Goal: Find contact information: Find contact information

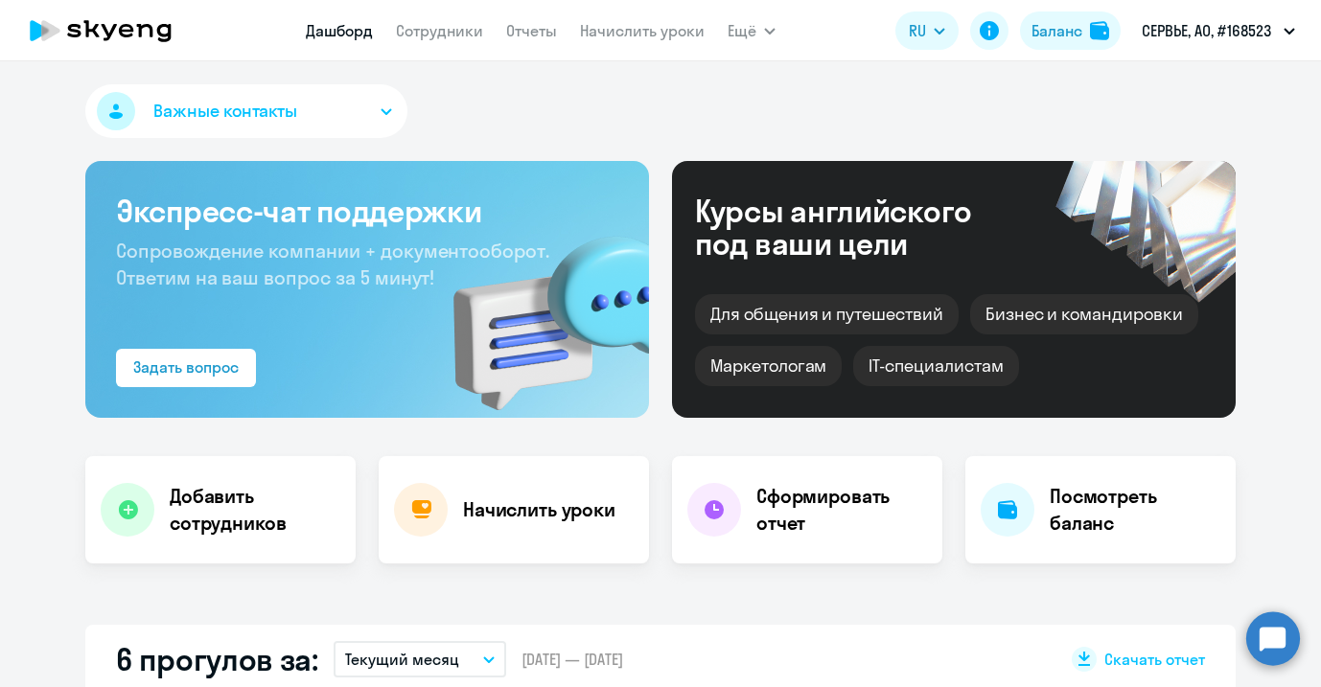
click at [449, 18] on nav "[PERSON_NAME] Отчеты Начислить уроки" at bounding box center [505, 31] width 399 height 38
click at [447, 35] on link "Сотрудники" at bounding box center [439, 30] width 87 height 19
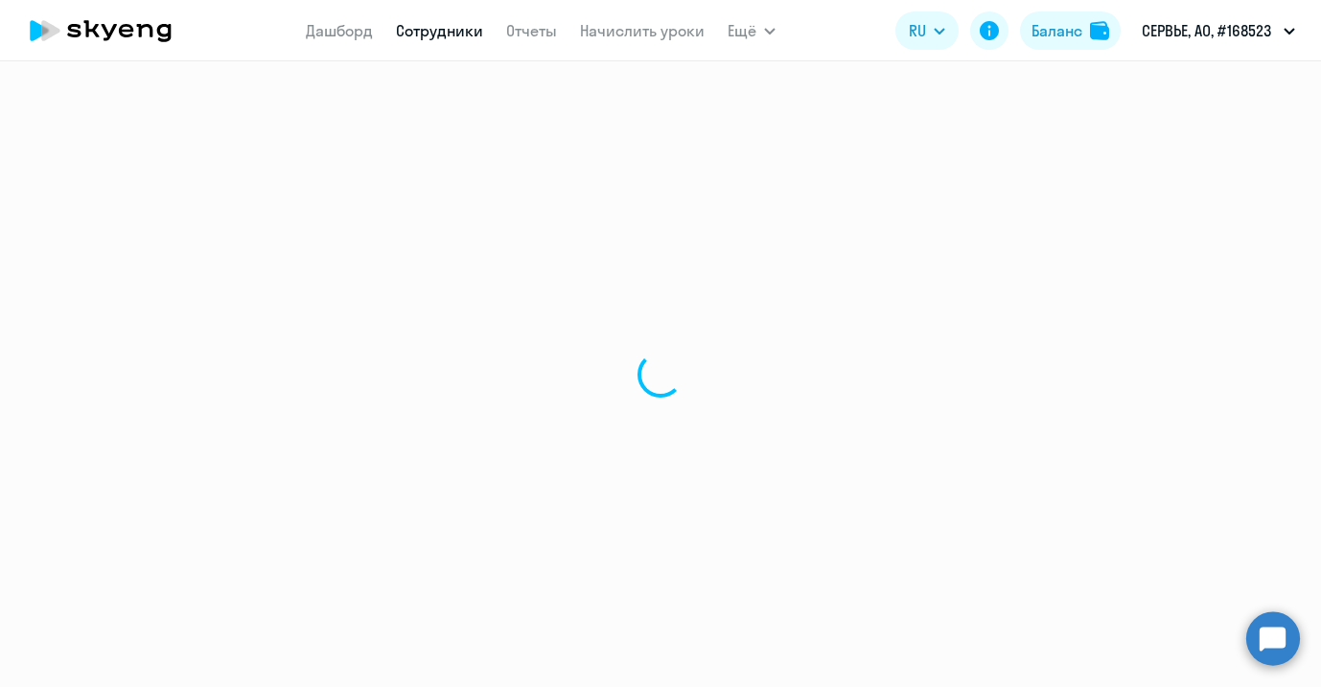
select select "30"
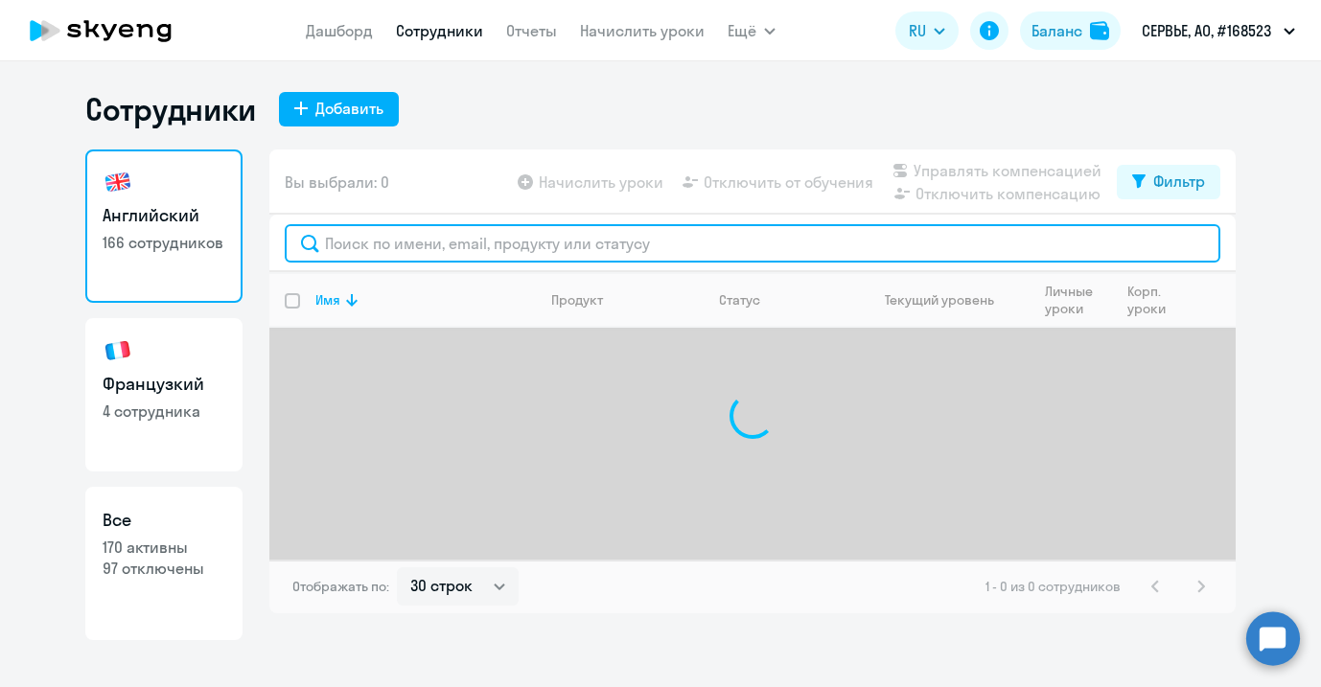
click at [463, 239] on input "text" at bounding box center [752, 243] width 935 height 38
type input "г"
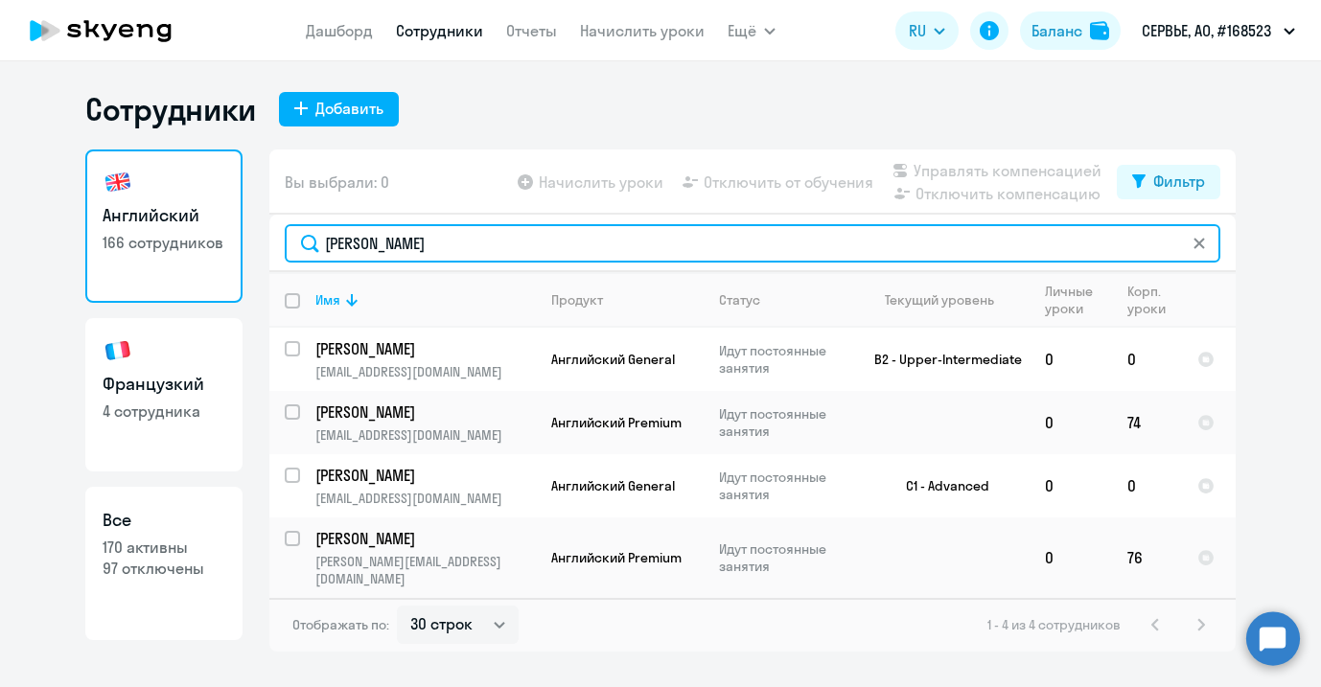
click at [417, 244] on input "[PERSON_NAME]" at bounding box center [752, 243] width 935 height 38
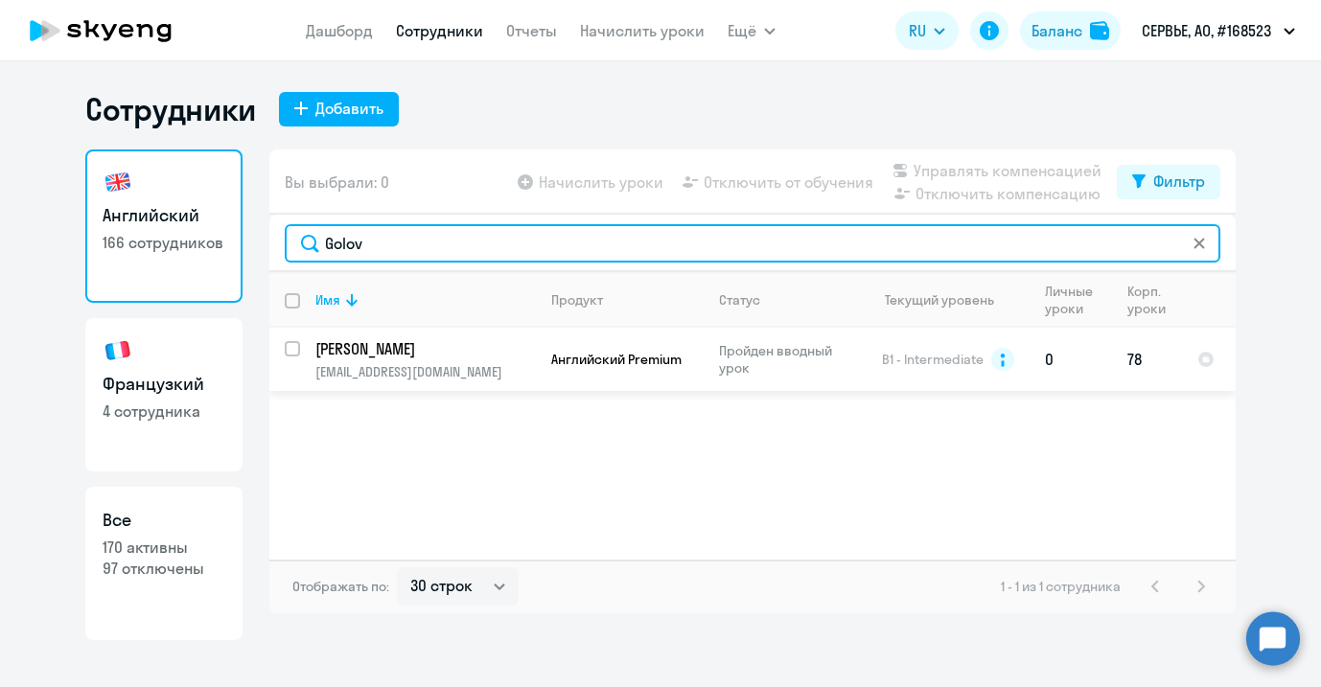
type input "Golov"
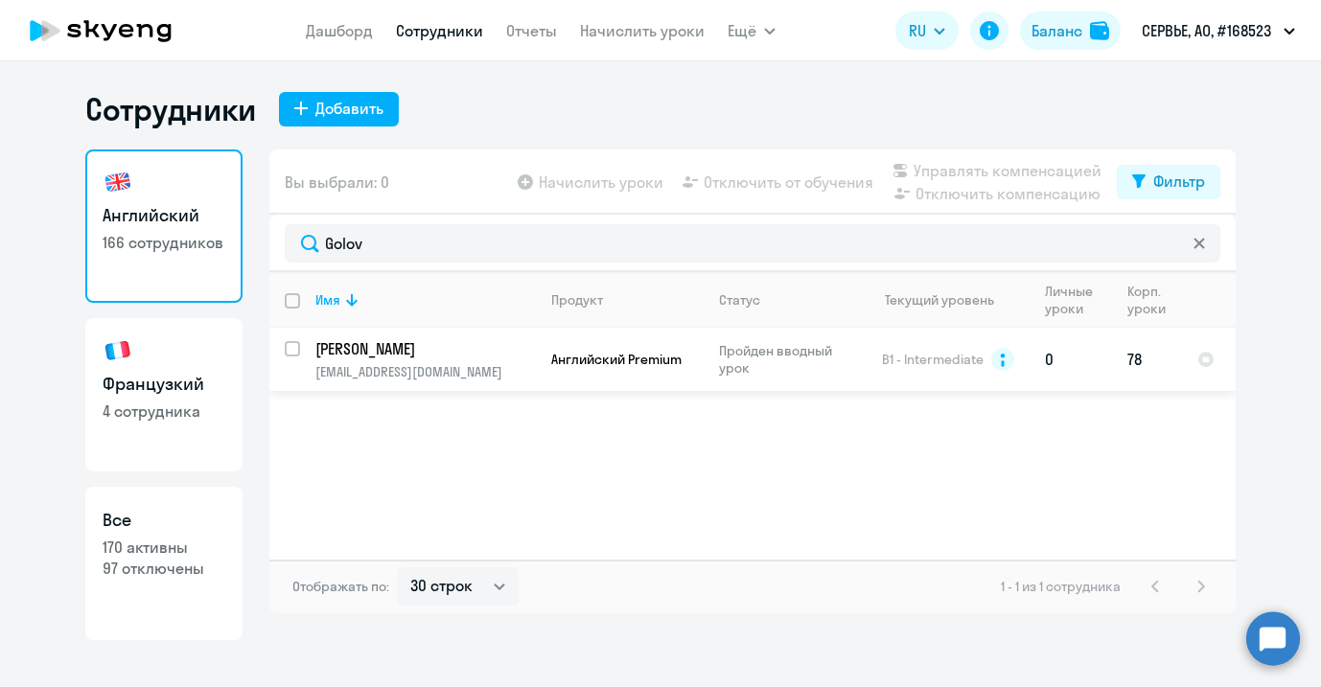
click at [376, 375] on p "[EMAIL_ADDRESS][DOMAIN_NAME]" at bounding box center [424, 371] width 219 height 17
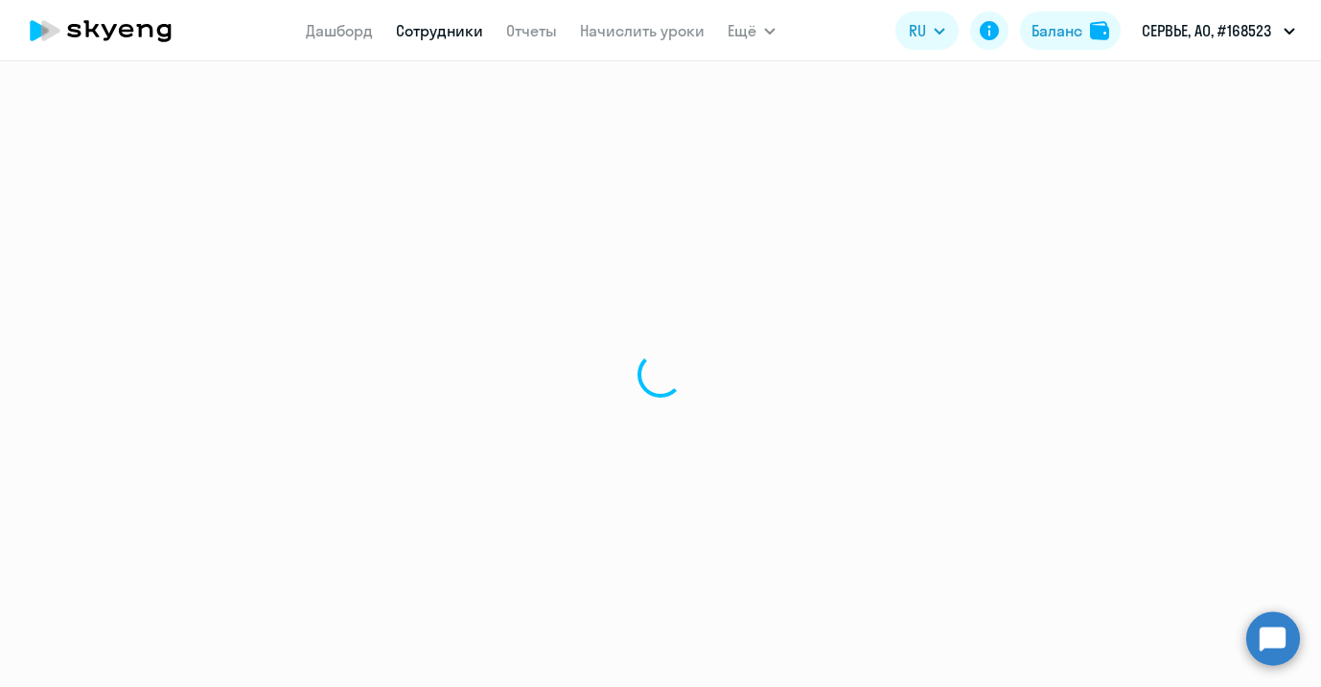
select select "english"
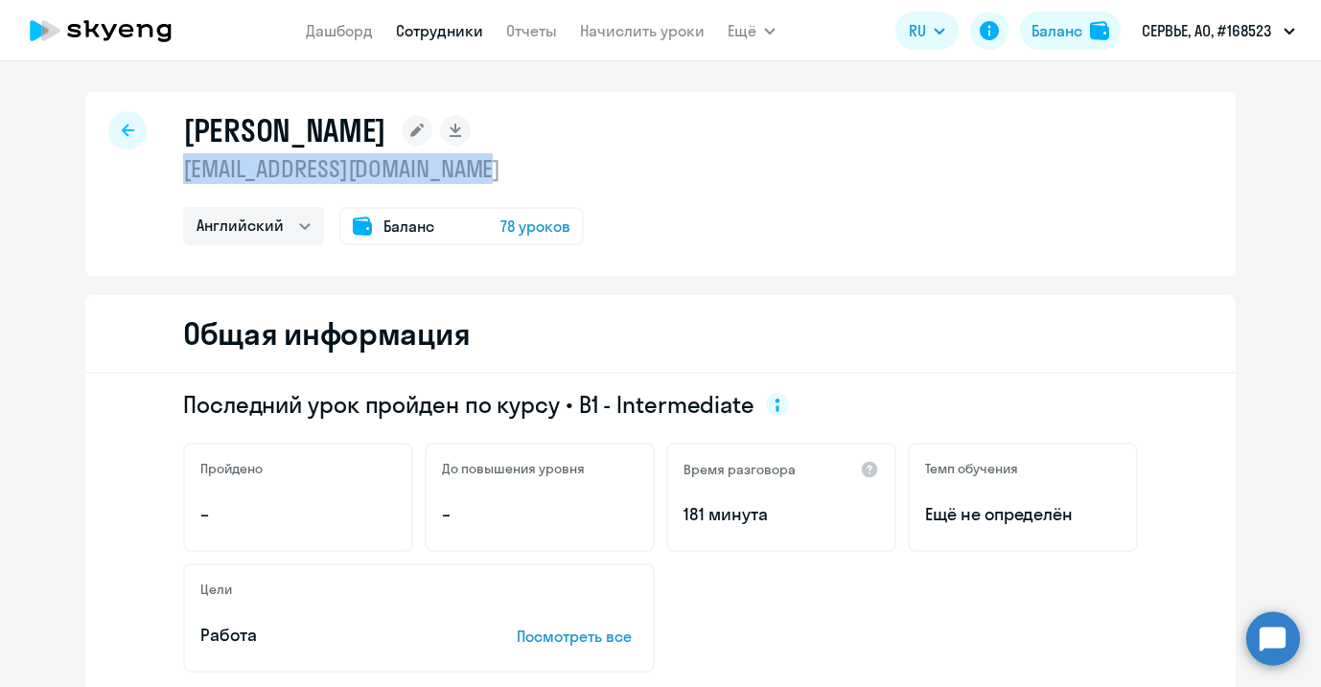
drag, startPoint x: 499, startPoint y: 169, endPoint x: 175, endPoint y: 173, distance: 324.0
click at [183, 173] on p "[EMAIL_ADDRESS][DOMAIN_NAME]" at bounding box center [383, 168] width 401 height 31
copy p "[EMAIL_ADDRESS][DOMAIN_NAME]"
